Goal: Task Accomplishment & Management: Manage account settings

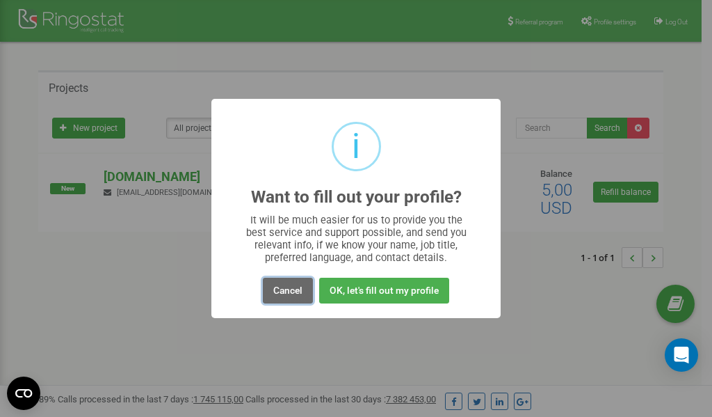
click at [287, 289] on button "Cancel" at bounding box center [288, 291] width 50 height 26
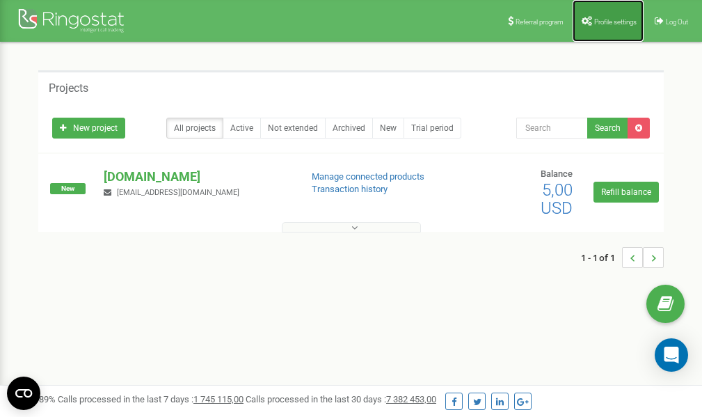
click at [598, 29] on link "Profile settings" at bounding box center [608, 21] width 71 height 42
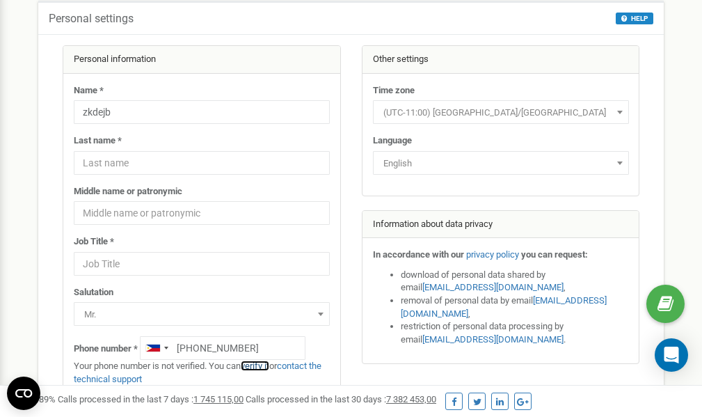
click at [264, 365] on link "verify it" at bounding box center [255, 365] width 29 height 10
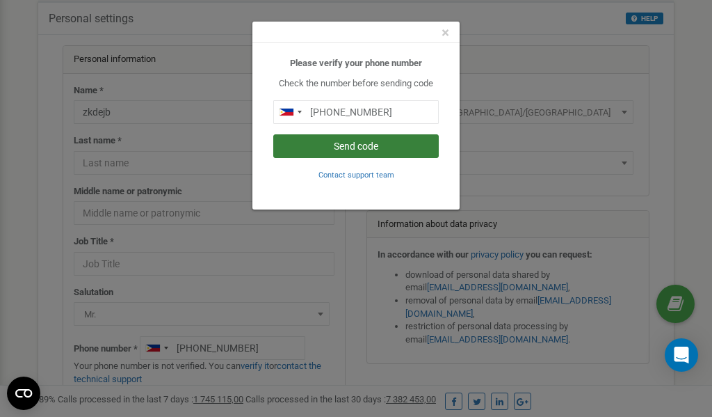
click at [378, 146] on button "Send code" at bounding box center [356, 146] width 166 height 24
